Goal: Task Accomplishment & Management: Use online tool/utility

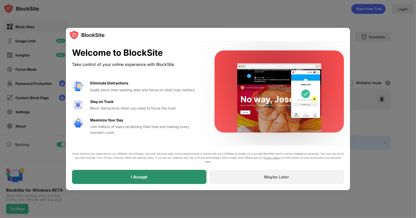
drag, startPoint x: 168, startPoint y: 175, endPoint x: 358, endPoint y: 39, distance: 233.8
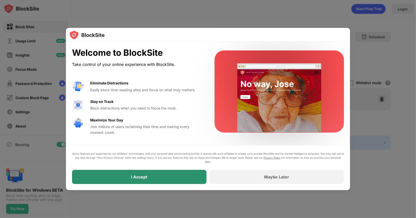
click at [168, 175] on div "I Accept" at bounding box center [139, 177] width 135 height 14
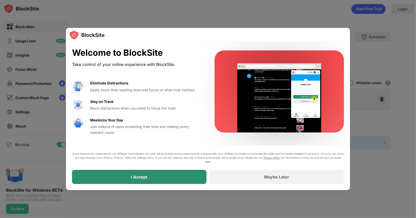
click at [358, 39] on div at bounding box center [208, 109] width 416 height 218
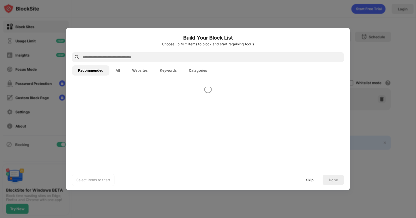
click at [164, 175] on div "Select Items to Start Skip Done" at bounding box center [208, 180] width 284 height 20
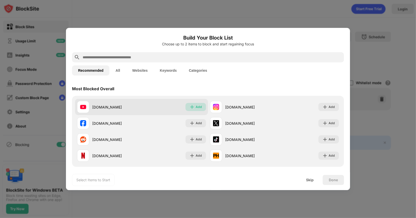
click at [196, 104] on div "Add" at bounding box center [199, 106] width 6 height 5
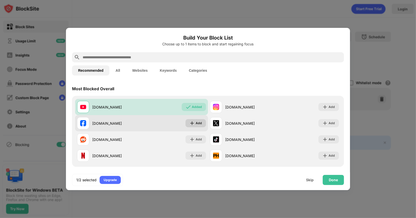
click at [196, 124] on div "Add" at bounding box center [199, 122] width 6 height 5
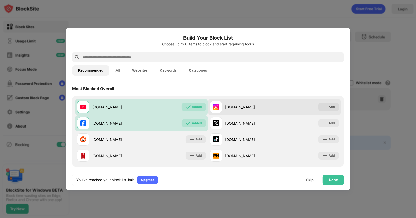
click at [329, 107] on div "Add" at bounding box center [332, 106] width 6 height 5
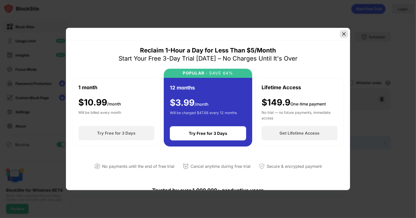
click at [341, 33] on div at bounding box center [344, 34] width 8 height 8
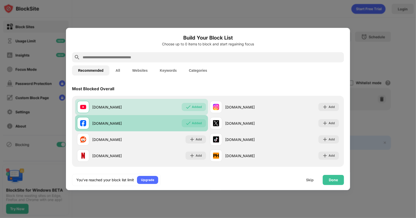
click at [189, 126] on div "Added" at bounding box center [194, 123] width 24 height 8
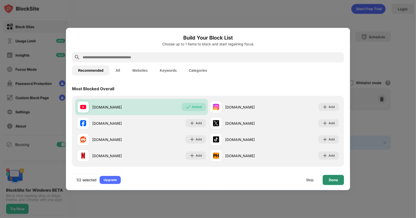
click at [332, 178] on div "Done" at bounding box center [333, 180] width 9 height 4
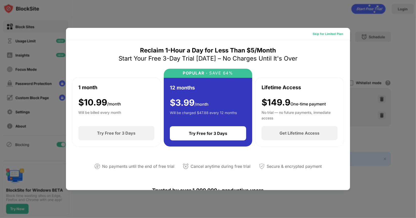
click at [319, 33] on div "Skip for Limited Plan" at bounding box center [328, 33] width 30 height 5
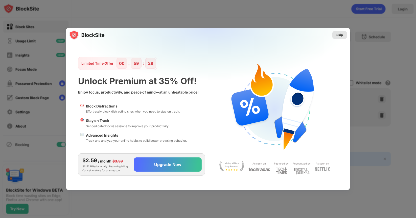
click at [344, 34] on div "Skip" at bounding box center [340, 35] width 15 height 8
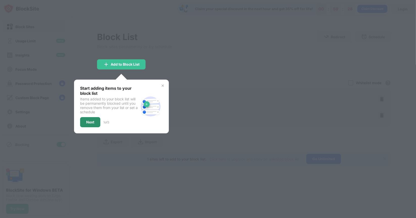
click at [93, 124] on div "Next" at bounding box center [90, 122] width 20 height 10
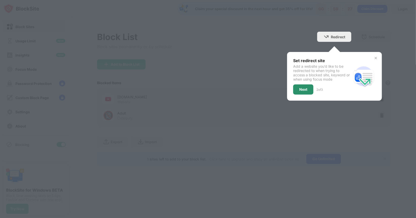
click at [300, 87] on div "Next" at bounding box center [304, 89] width 8 height 4
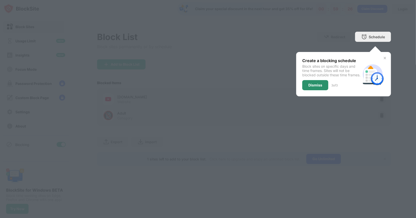
click at [307, 88] on div "Dismiss" at bounding box center [316, 85] width 26 height 10
